Goal: Transaction & Acquisition: Purchase product/service

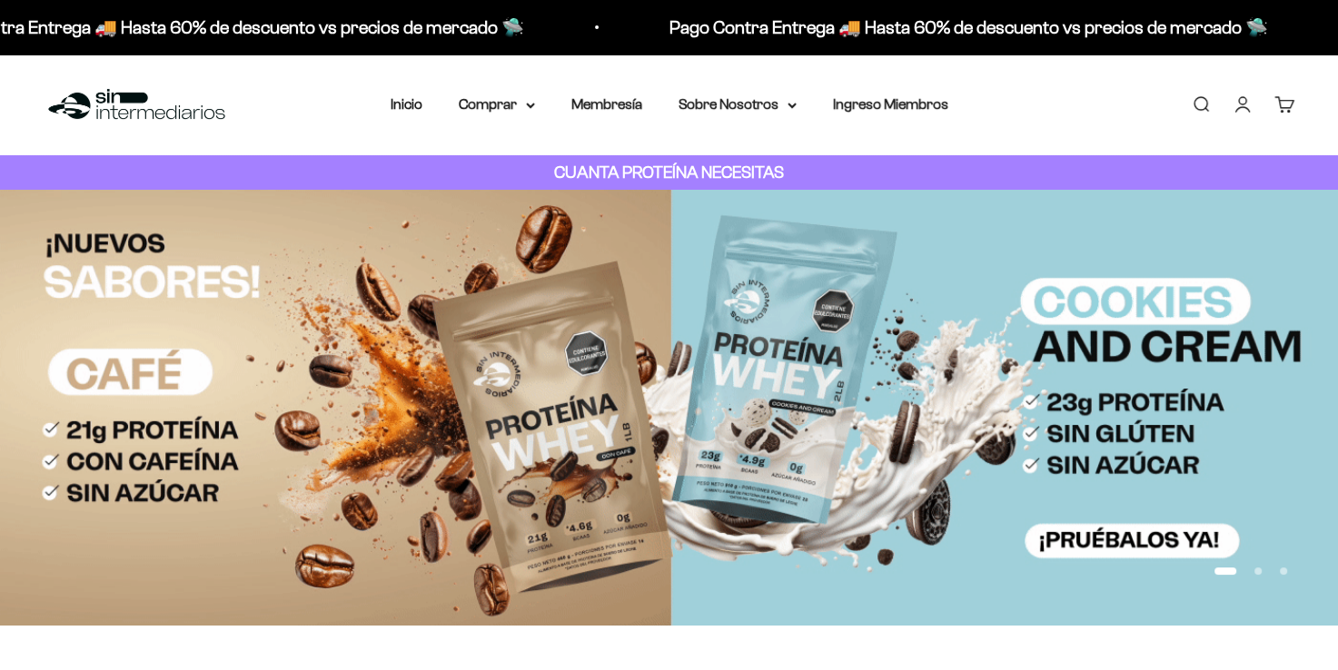
click at [1246, 94] on link "Iniciar sesión" at bounding box center [1243, 104] width 20 height 20
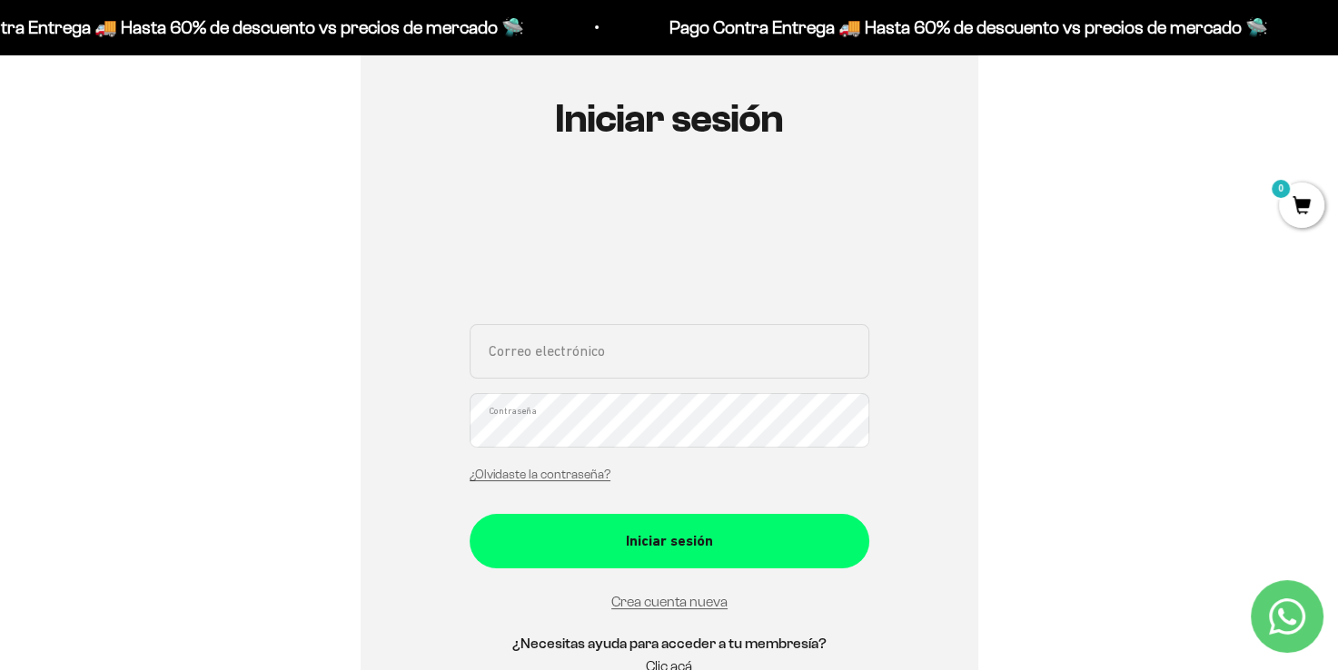
scroll to position [182, 0]
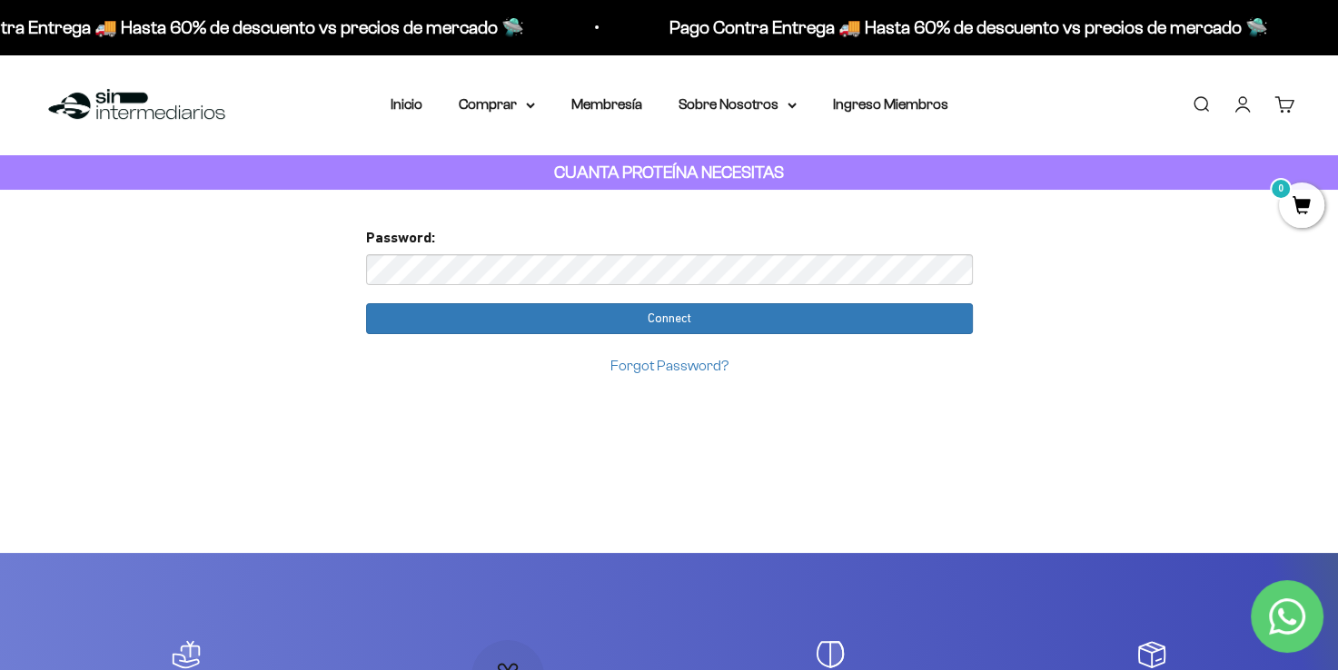
click at [366, 303] on input "Connect" at bounding box center [669, 318] width 607 height 31
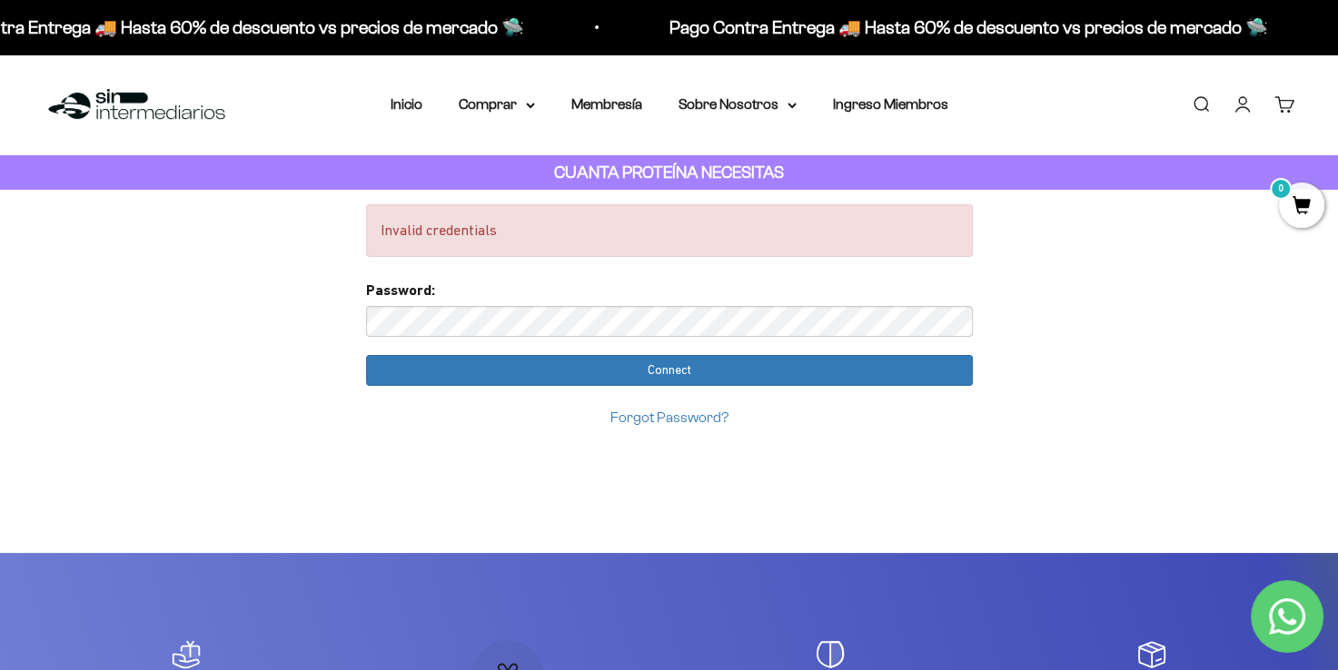
click at [678, 414] on link "Forgot Password?" at bounding box center [669, 417] width 118 height 15
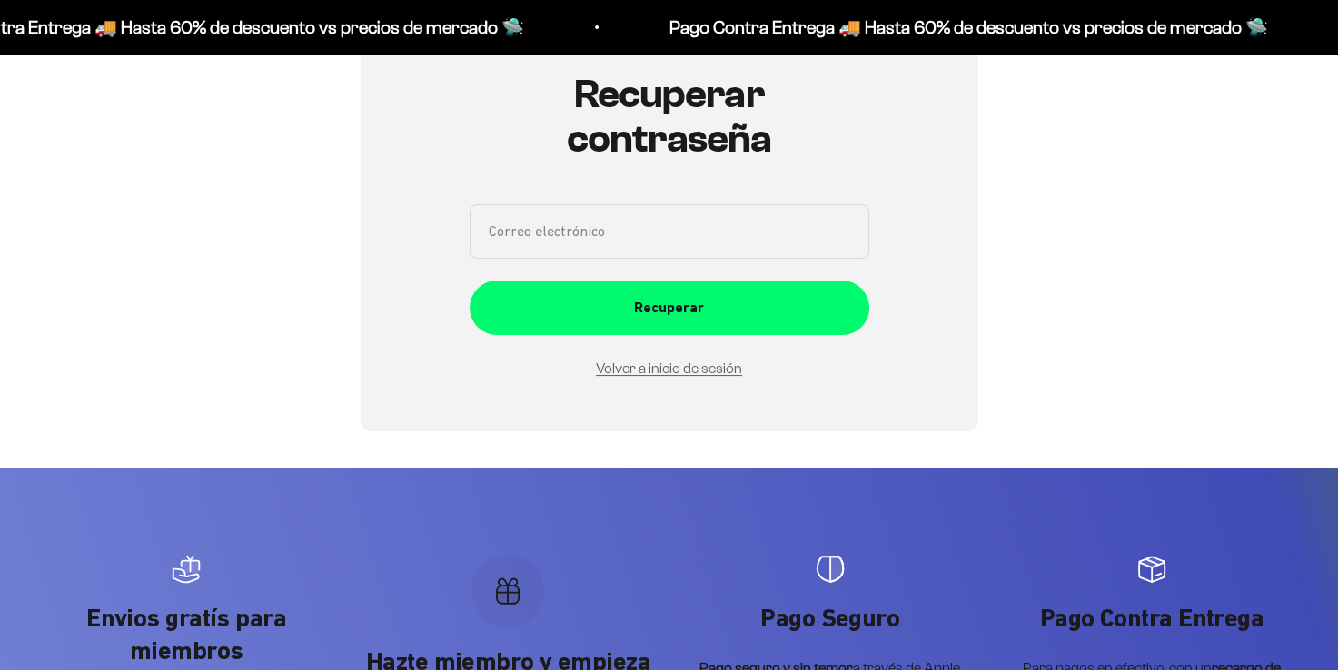
scroll to position [204, 0]
click at [632, 218] on input "Correo electrónico" at bounding box center [670, 231] width 400 height 54
type input "stivedge9@gmail.com"
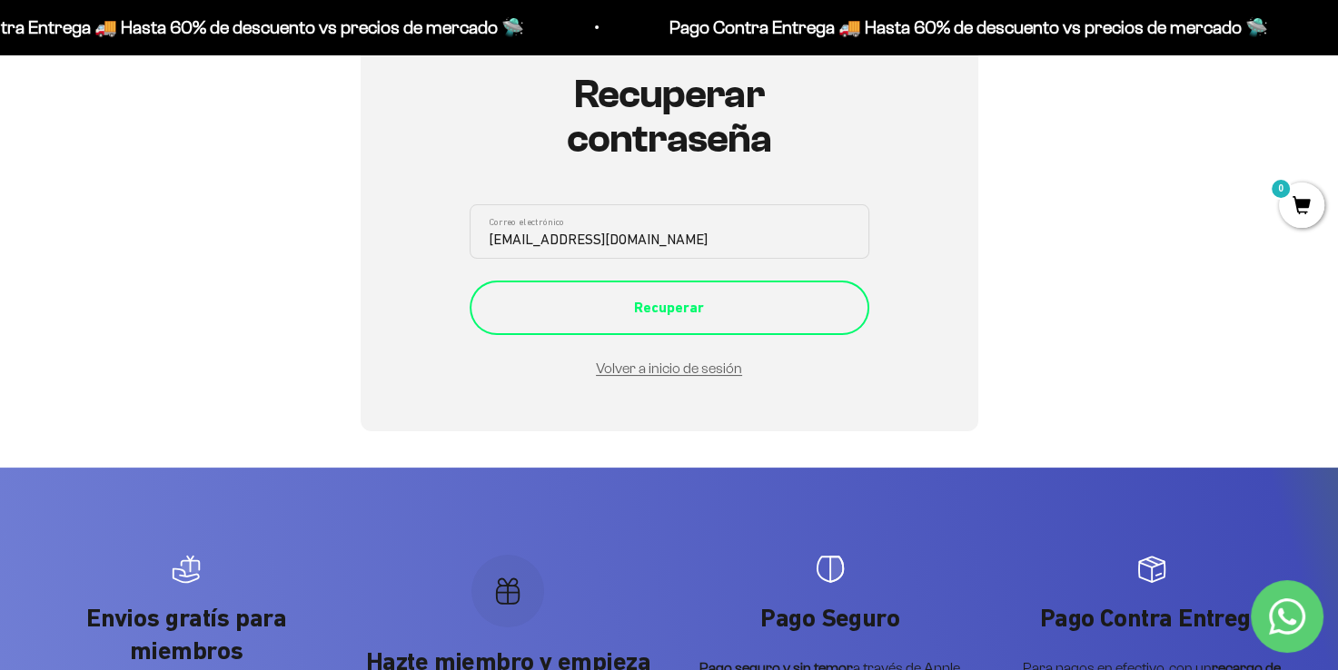
click at [698, 311] on div "Recuperar" at bounding box center [669, 308] width 327 height 24
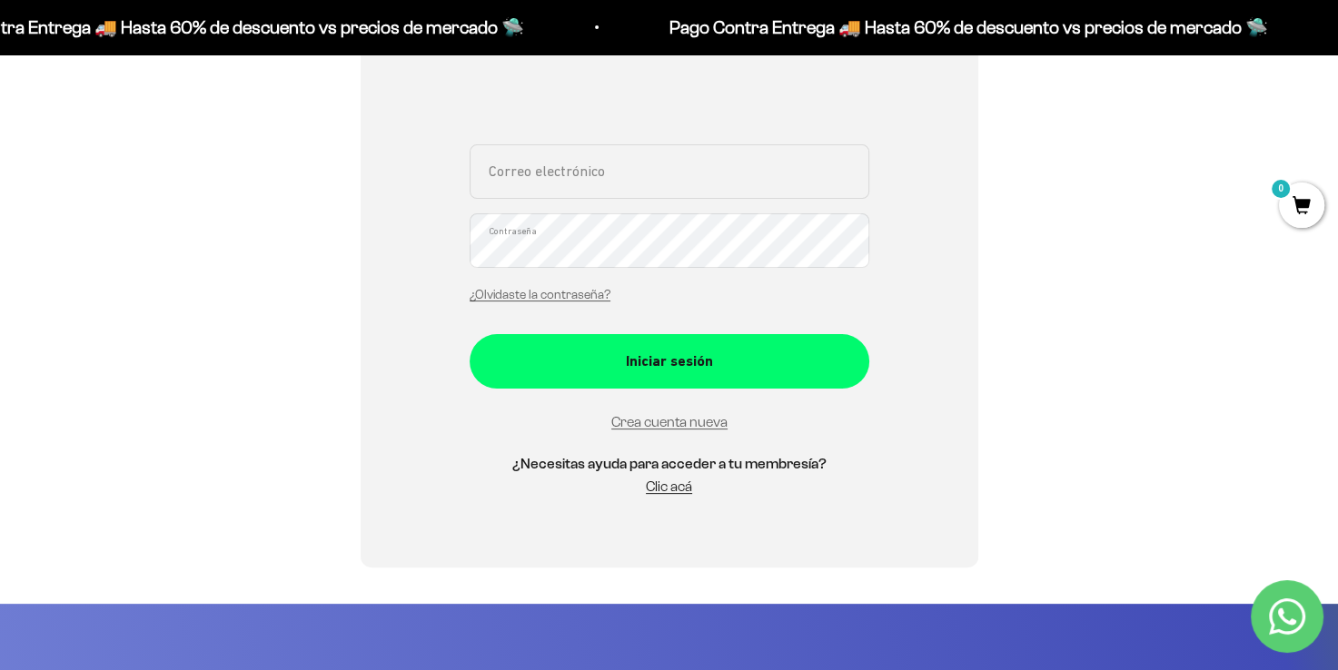
scroll to position [363, 0]
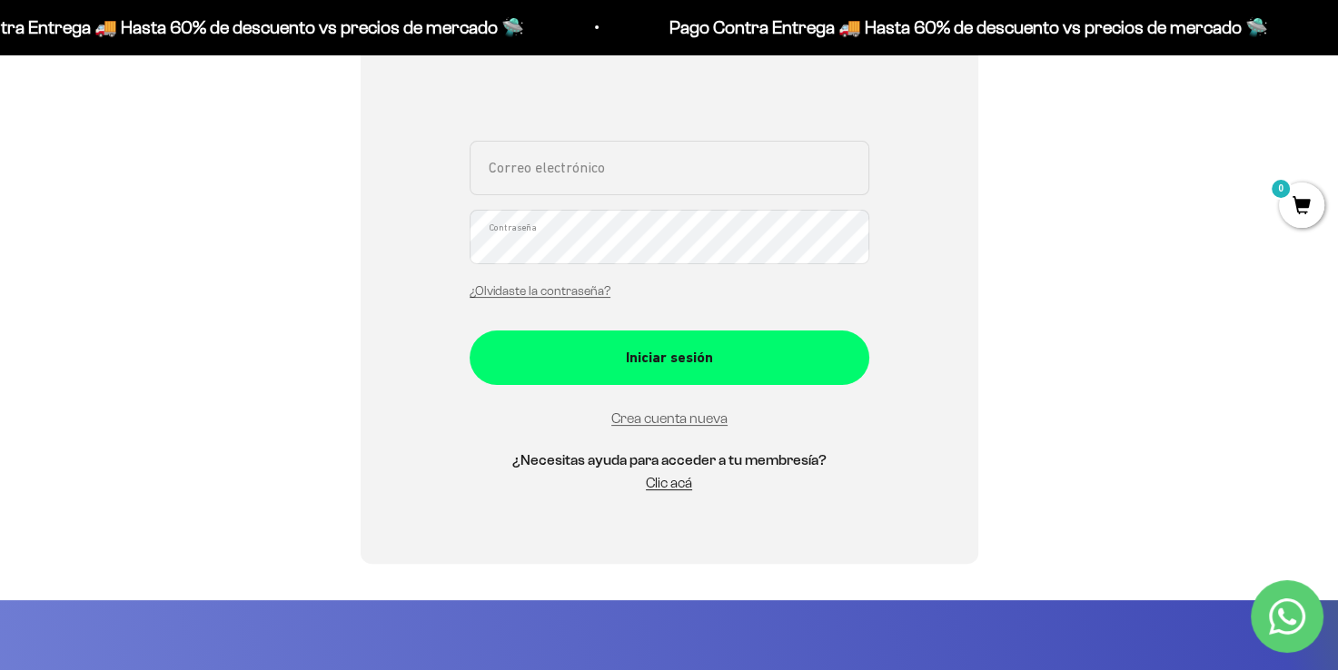
drag, startPoint x: 663, startPoint y: 489, endPoint x: 710, endPoint y: 484, distance: 47.4
click at [663, 489] on link "Clic acá" at bounding box center [669, 482] width 46 height 15
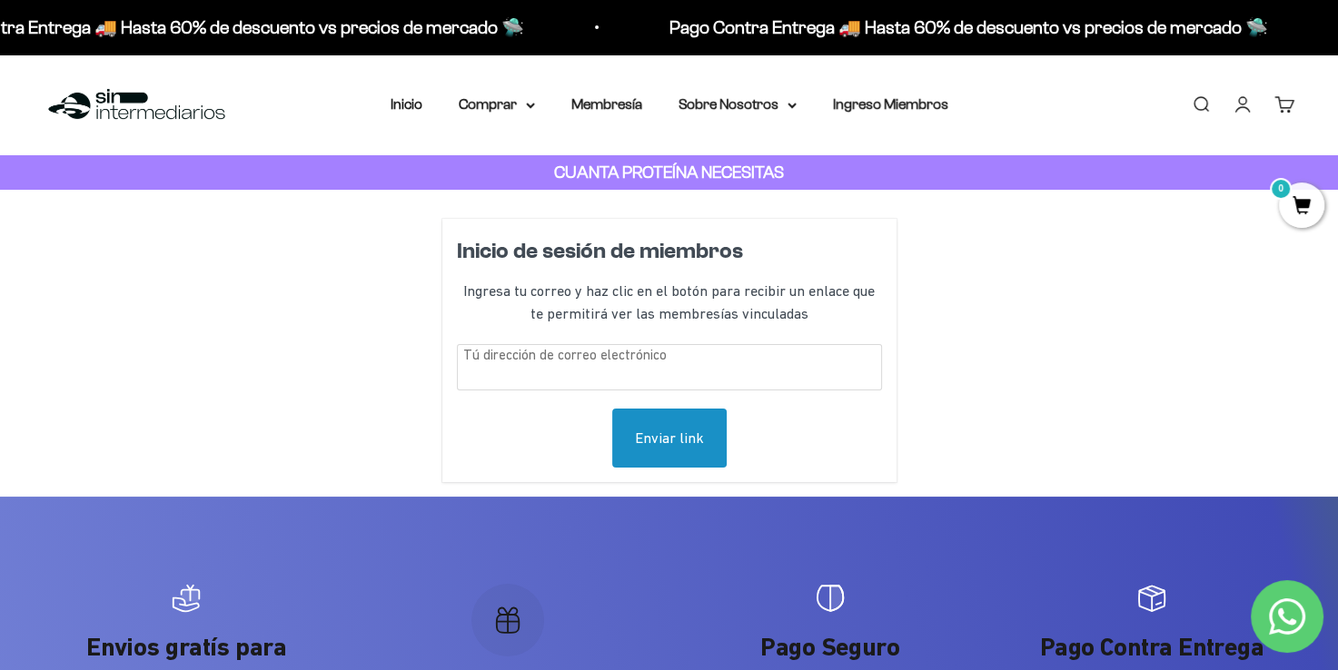
click at [744, 345] on input "text" at bounding box center [669, 367] width 425 height 46
type input "stivedge9@gmail.com"
click at [650, 438] on div "Enviar link" at bounding box center [669, 439] width 114 height 60
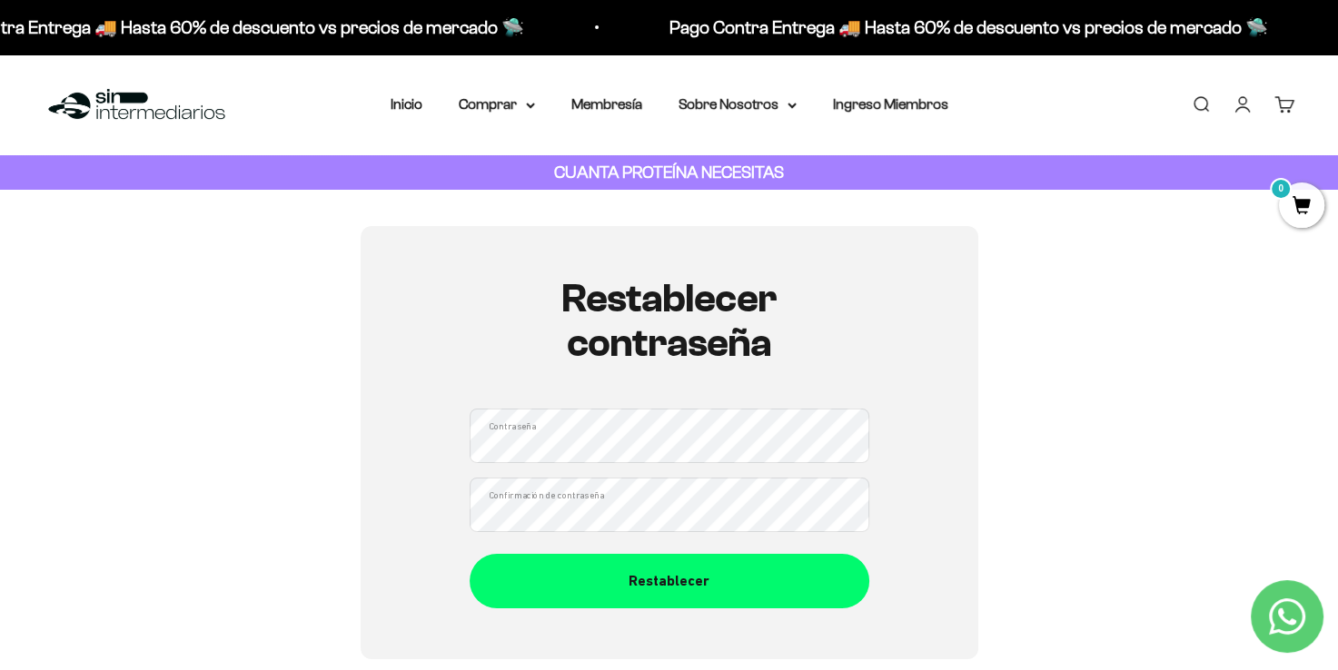
click at [470, 554] on button "Restablecer" at bounding box center [670, 581] width 400 height 54
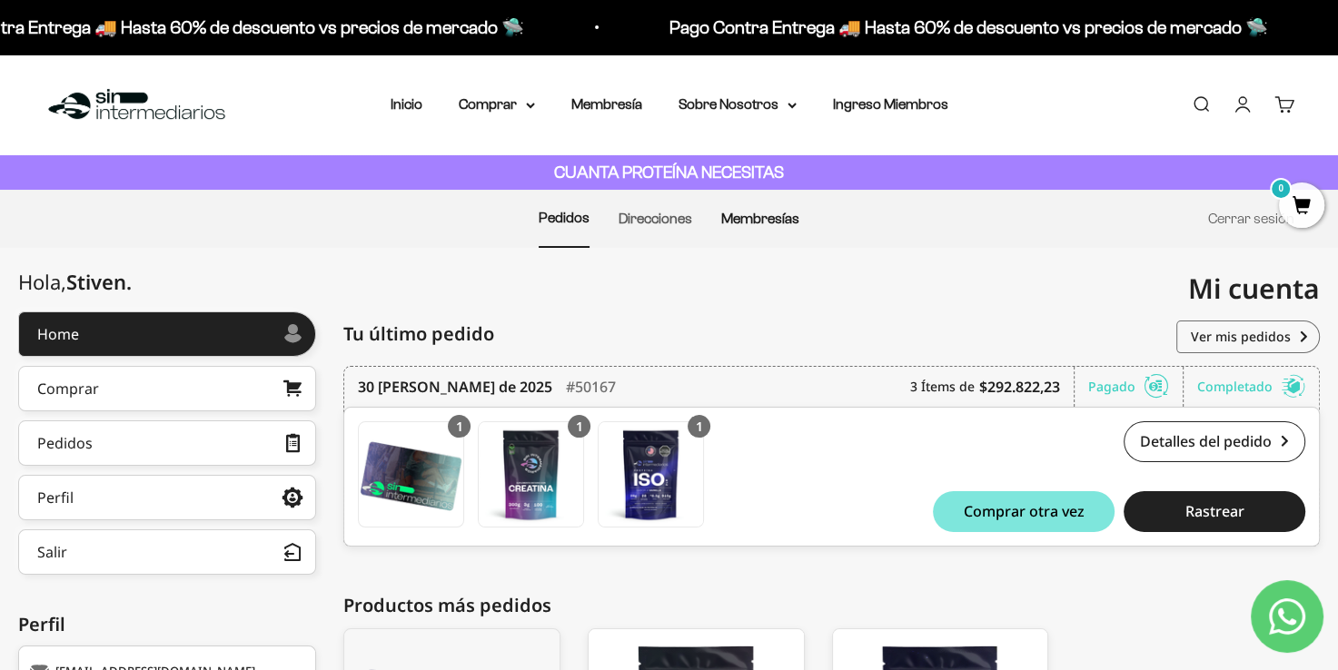
click at [736, 223] on link "Membresías" at bounding box center [760, 218] width 78 height 15
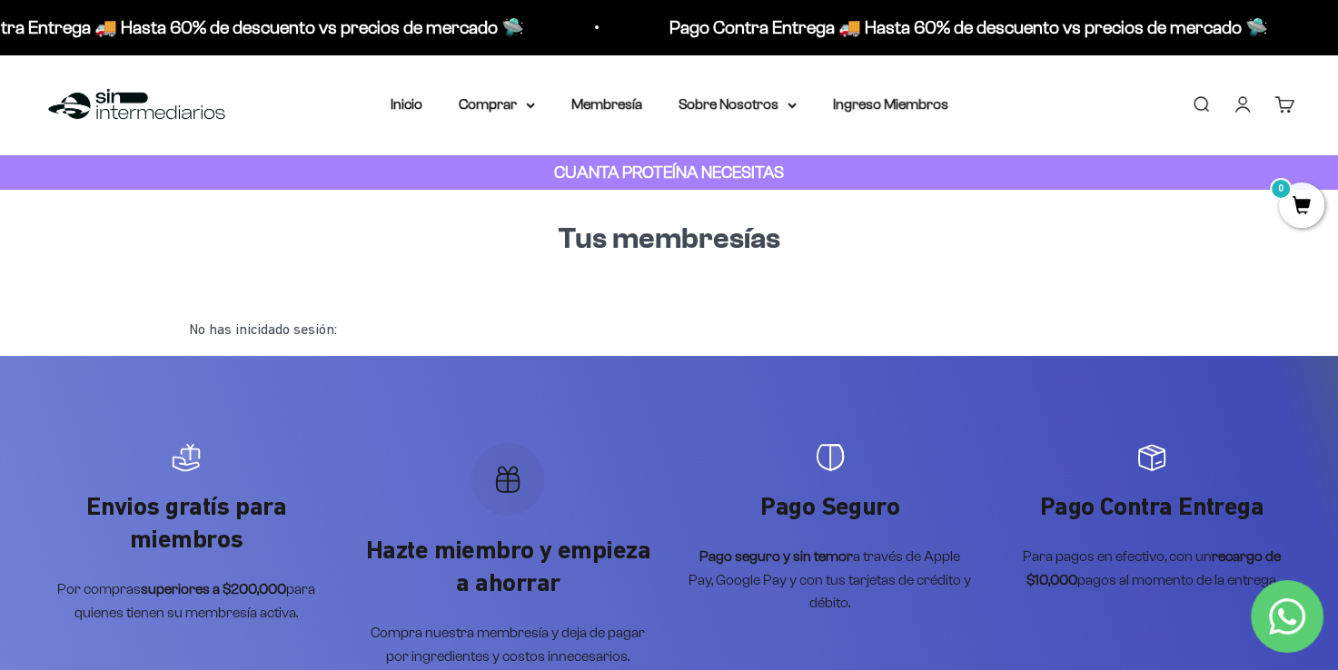
click at [1245, 104] on link "Iniciar sesión" at bounding box center [1243, 104] width 20 height 20
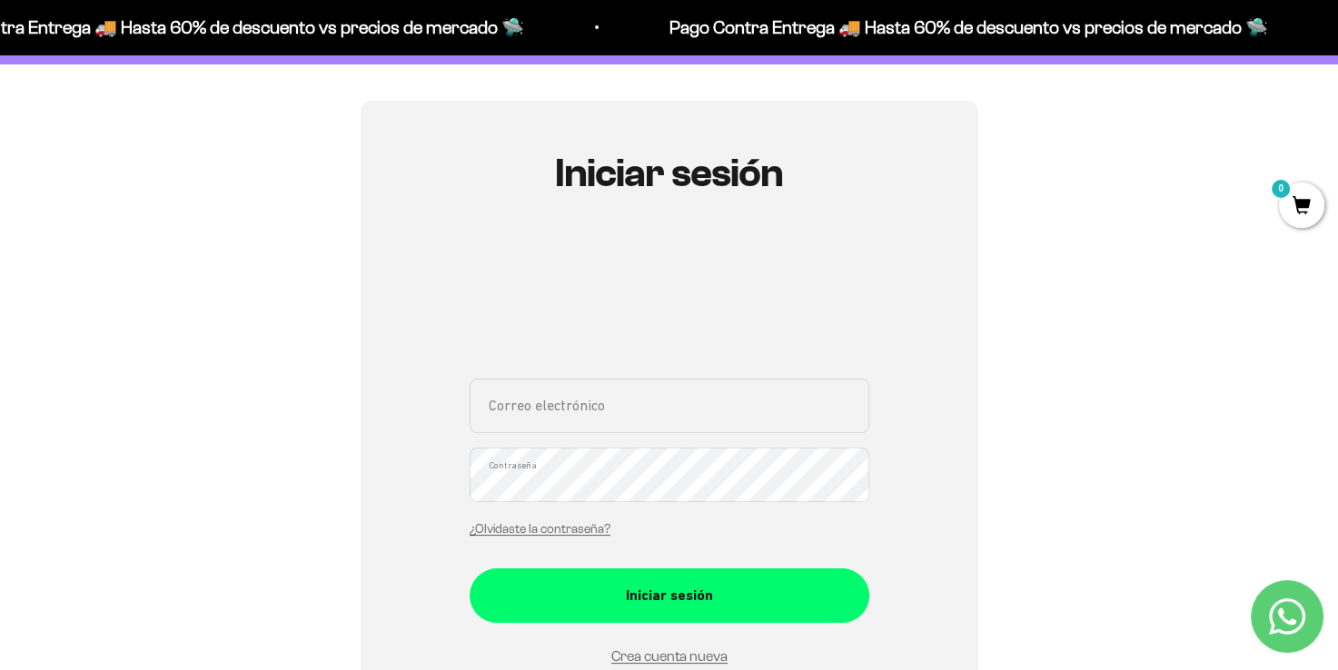
scroll to position [363, 0]
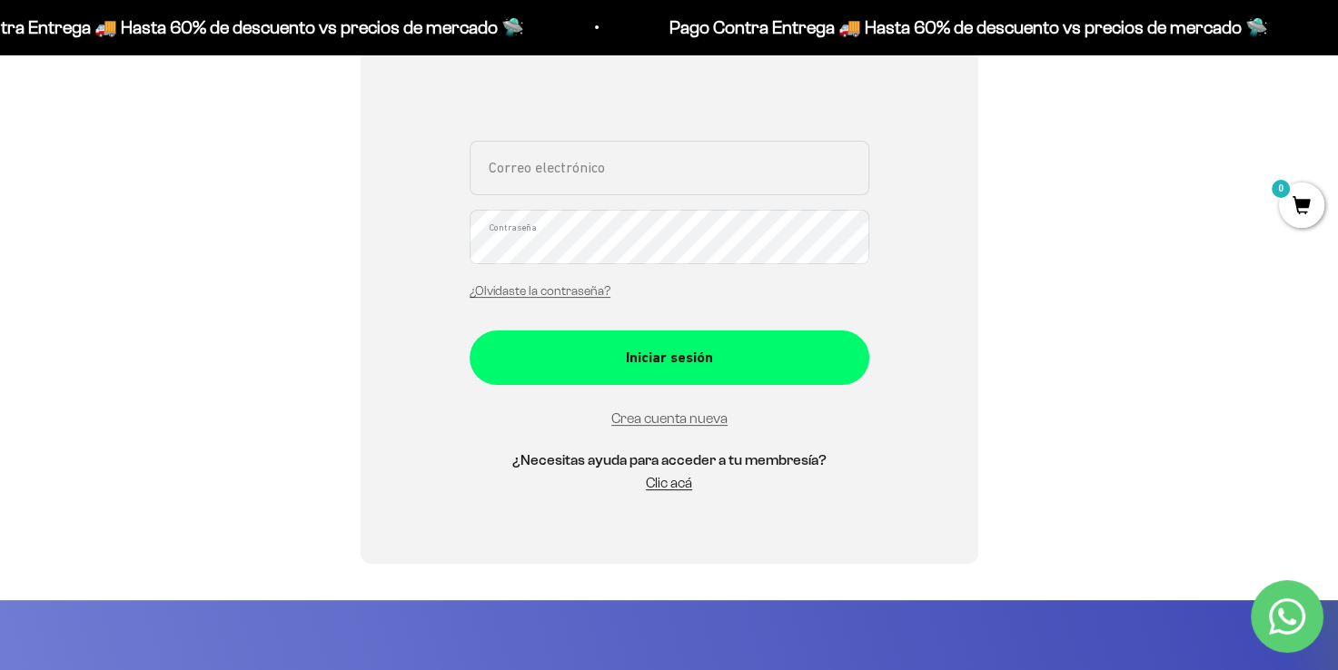
click at [603, 188] on input "Correo electrónico" at bounding box center [670, 168] width 400 height 54
click at [583, 173] on input "Correo electrónico" at bounding box center [670, 168] width 400 height 54
type input "stivedge9@gmail.com"
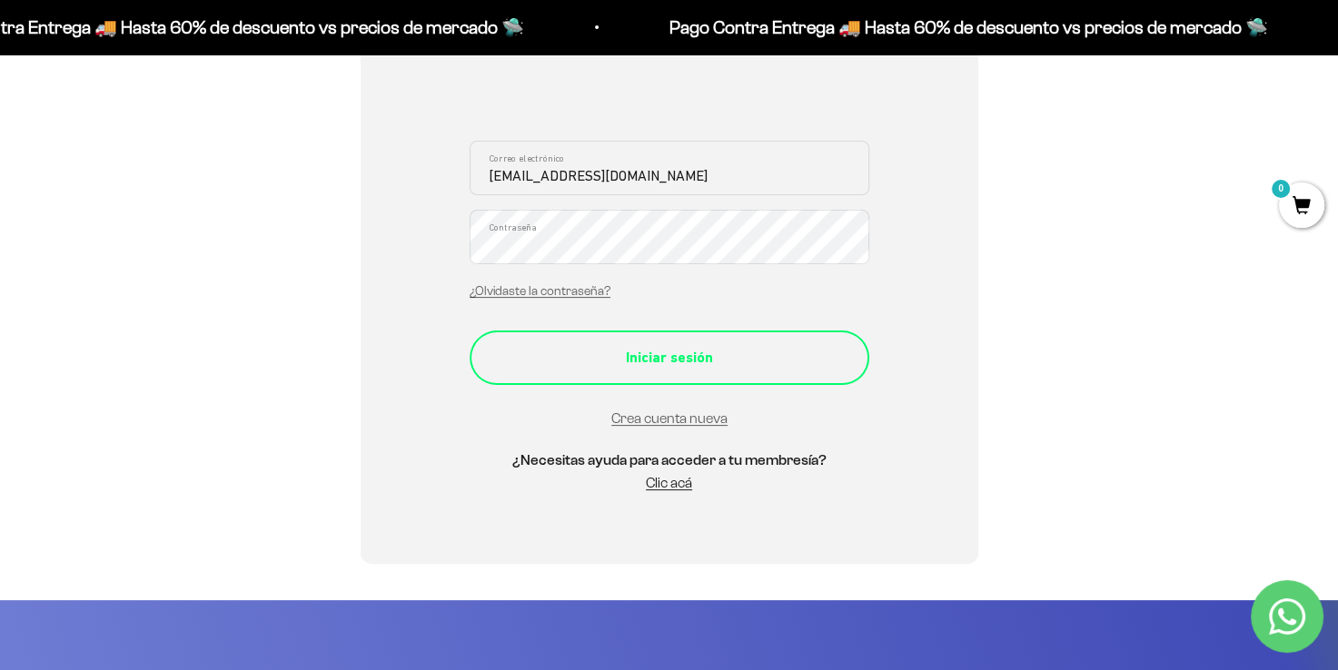
click at [705, 347] on div "Iniciar sesión" at bounding box center [669, 358] width 327 height 24
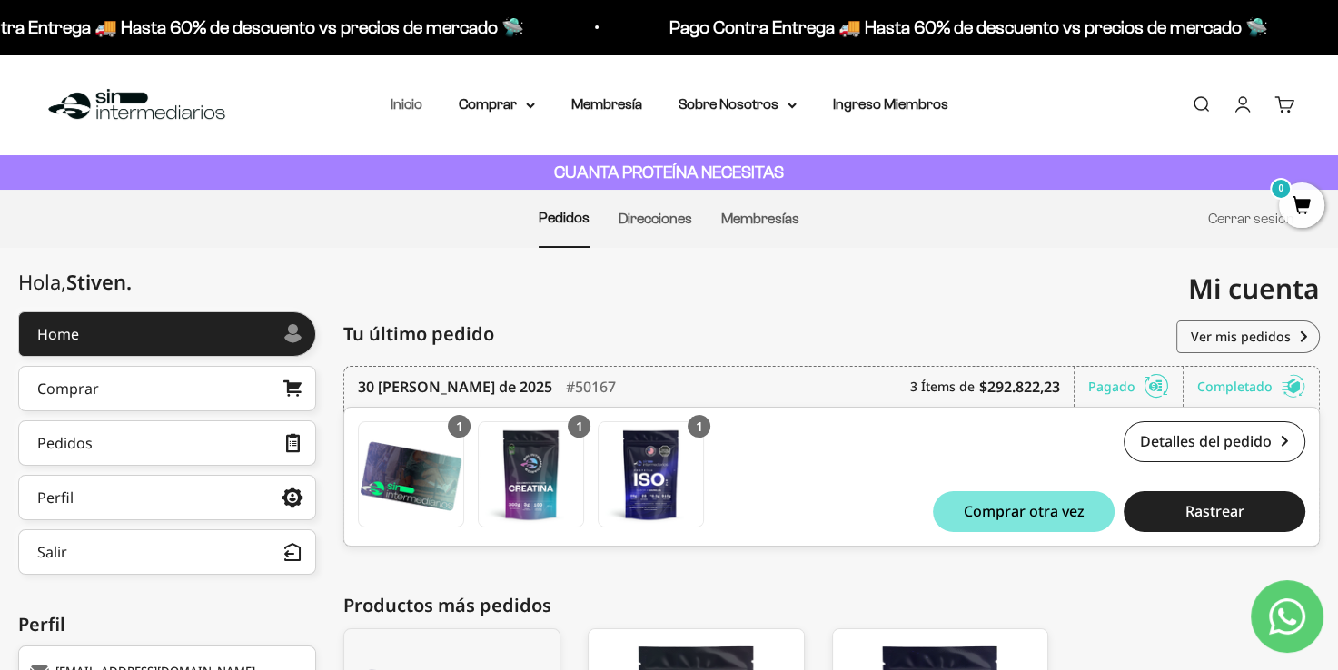
click at [406, 109] on link "Inicio" at bounding box center [407, 103] width 32 height 15
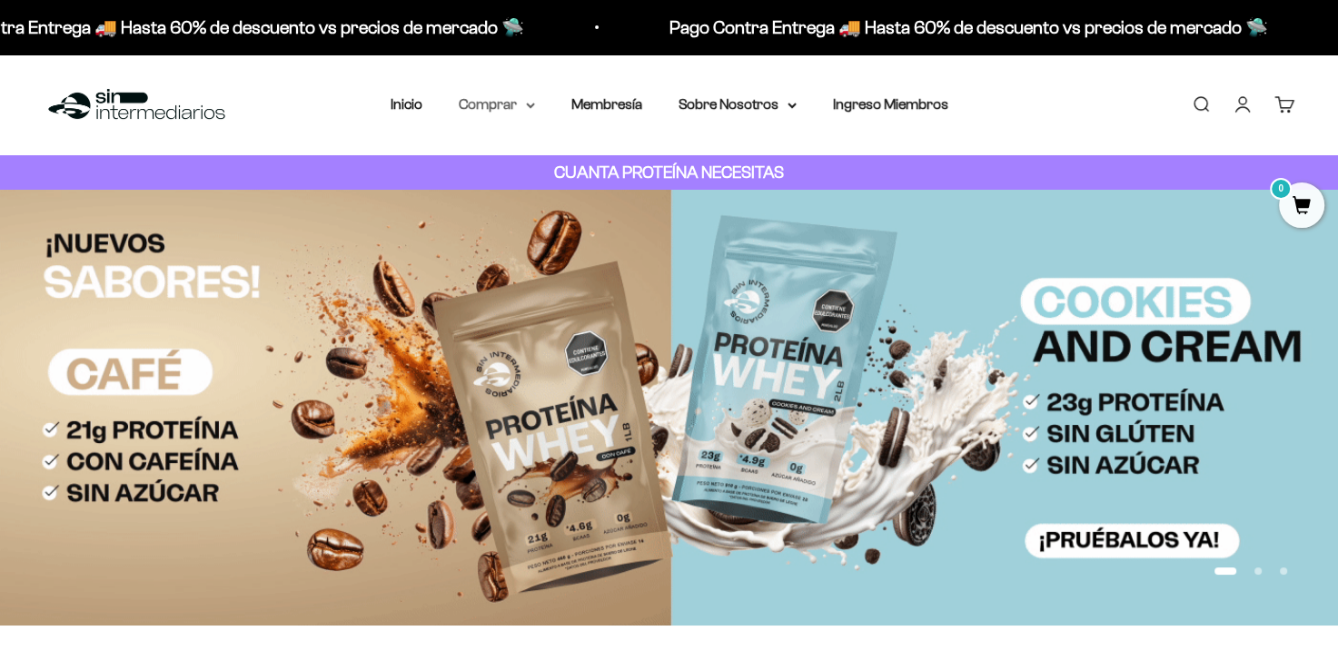
click at [483, 107] on summary "Comprar" at bounding box center [497, 105] width 76 height 24
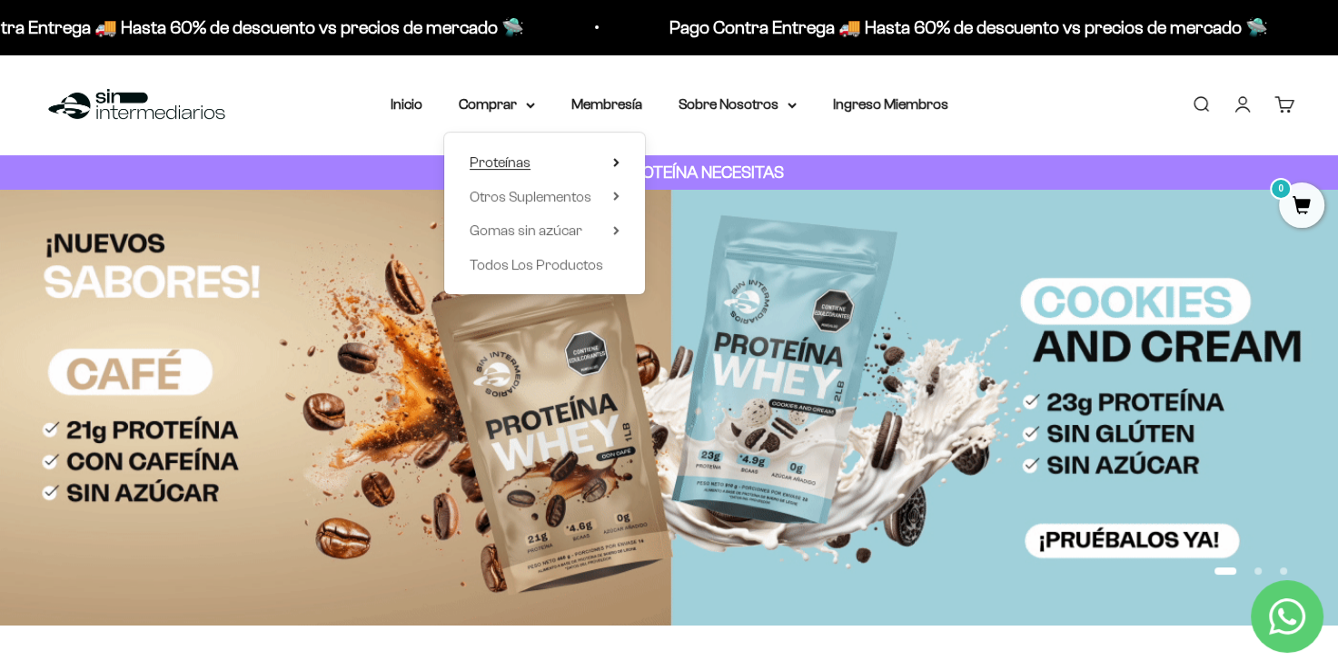
click at [587, 162] on summary "Proteínas" at bounding box center [545, 163] width 150 height 24
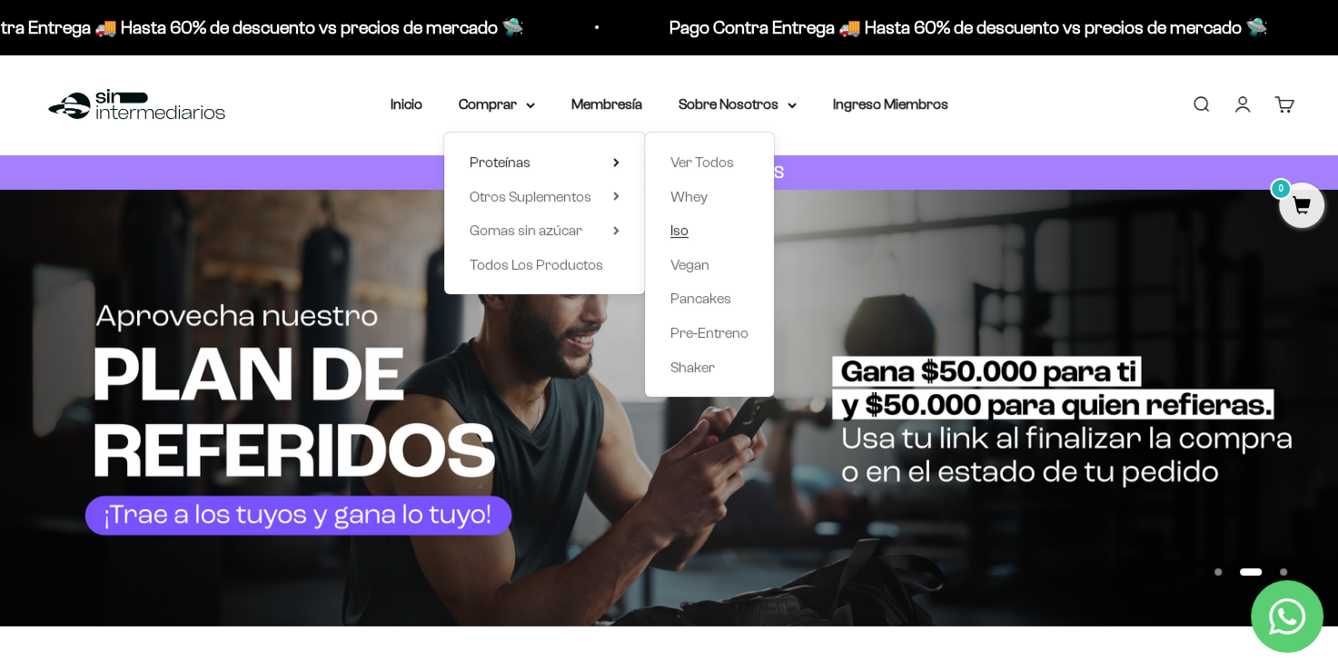
click at [672, 229] on span "Iso" at bounding box center [679, 230] width 18 height 15
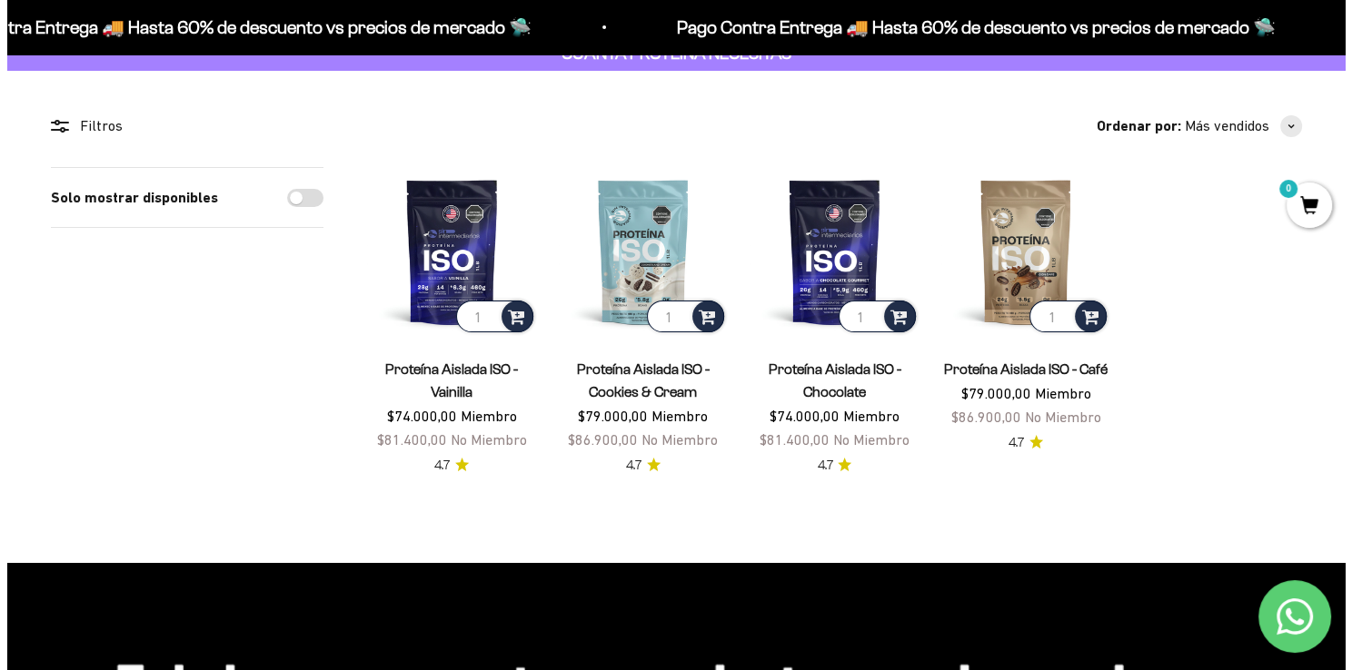
scroll to position [91, 0]
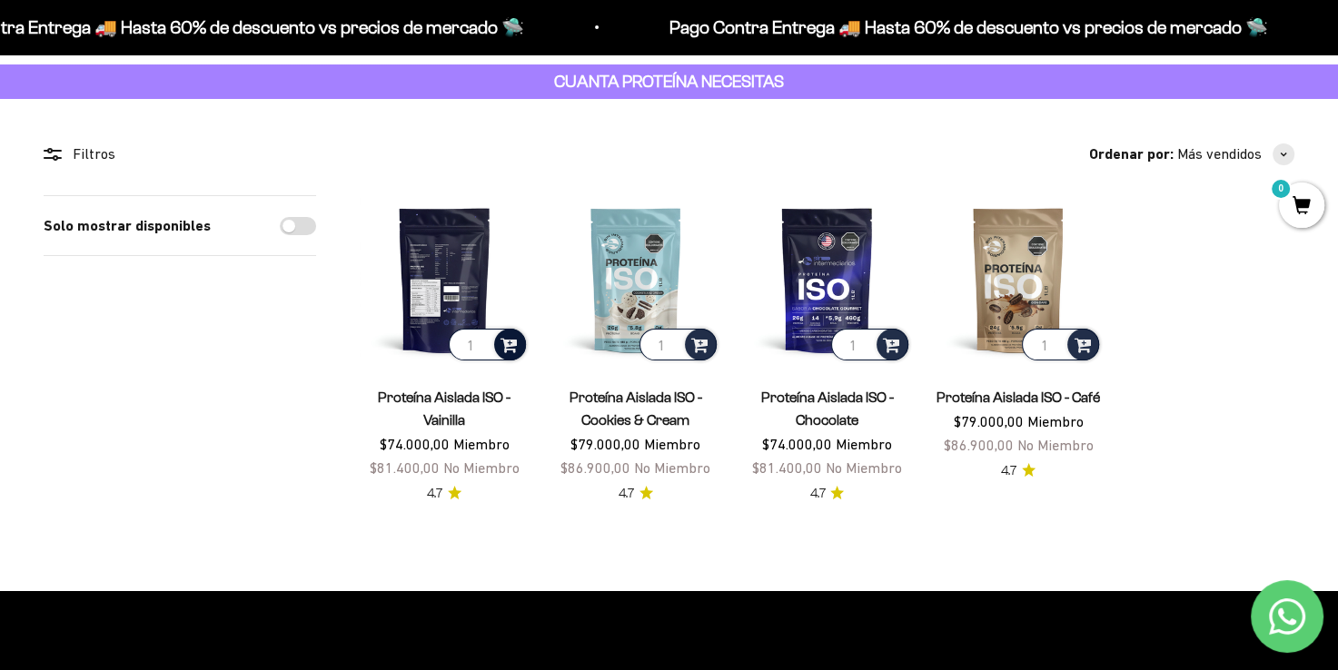
click at [505, 342] on span at bounding box center [508, 343] width 17 height 21
click at [499, 315] on span "Vanilla / 2 libras (910g)" at bounding box center [445, 318] width 108 height 14
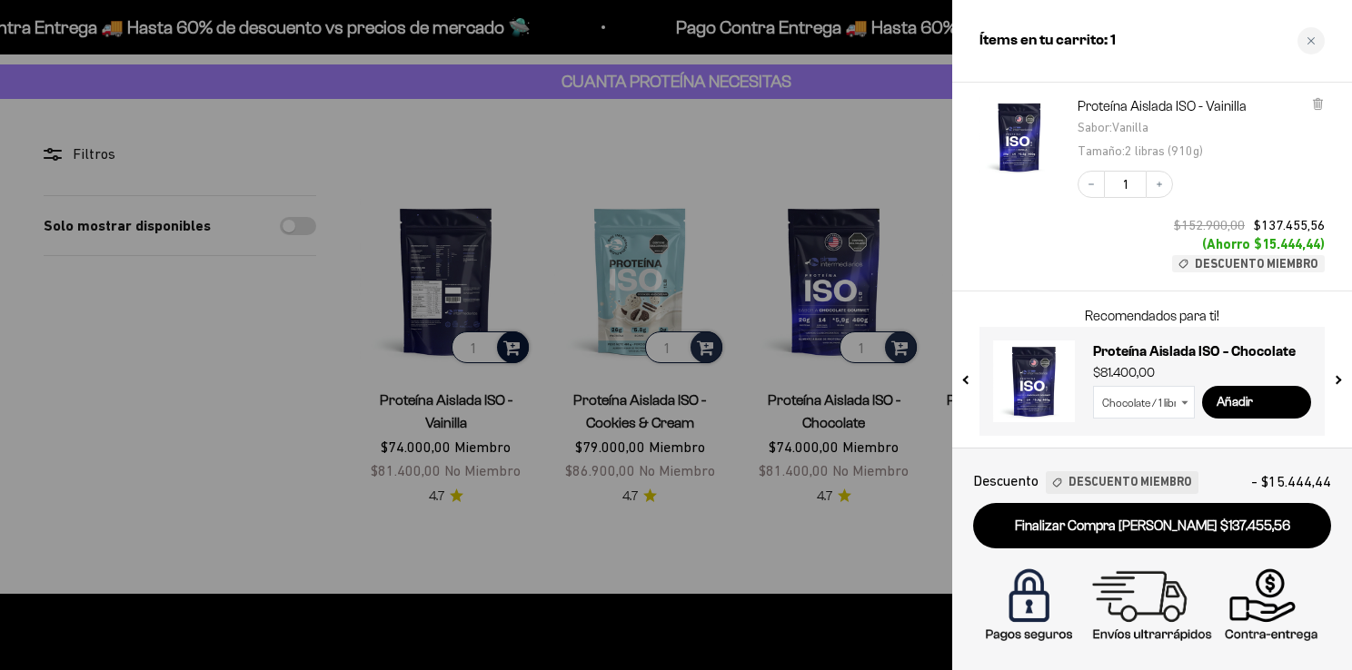
scroll to position [107, 0]
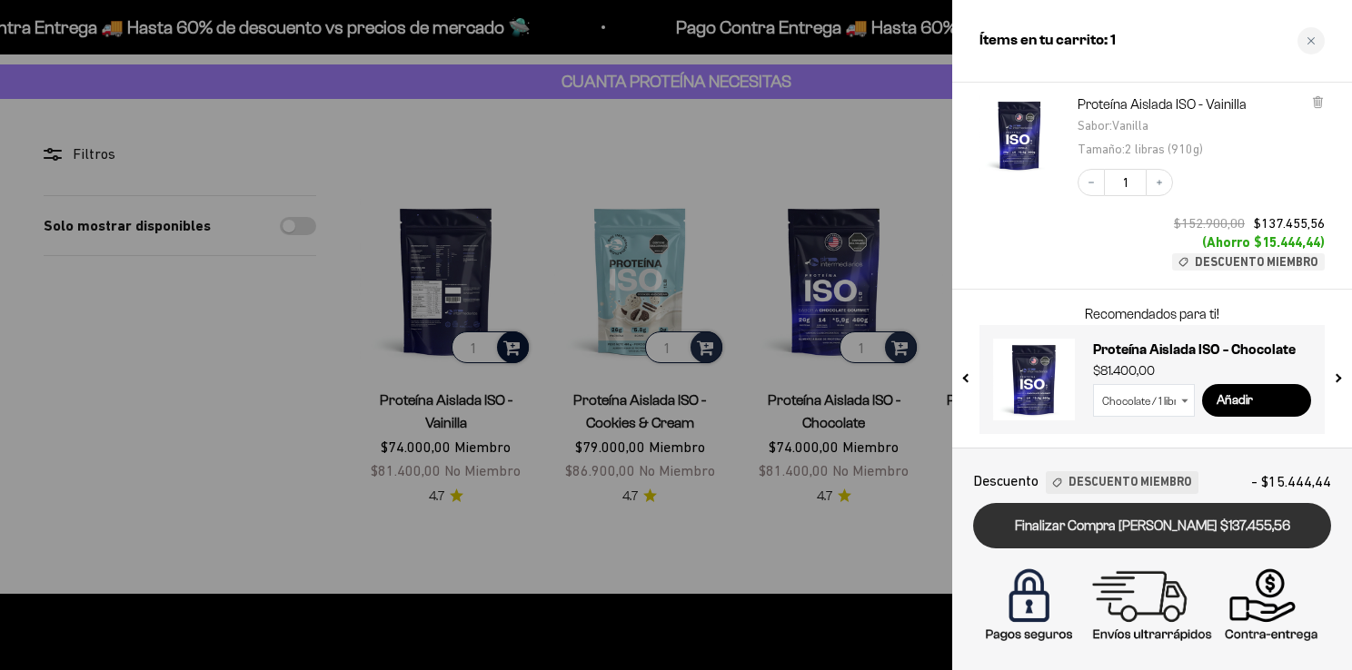
click at [1179, 520] on link "Finalizar Compra Segura $137.455,56" at bounding box center [1152, 526] width 358 height 46
